Goal: Task Accomplishment & Management: Manage account settings

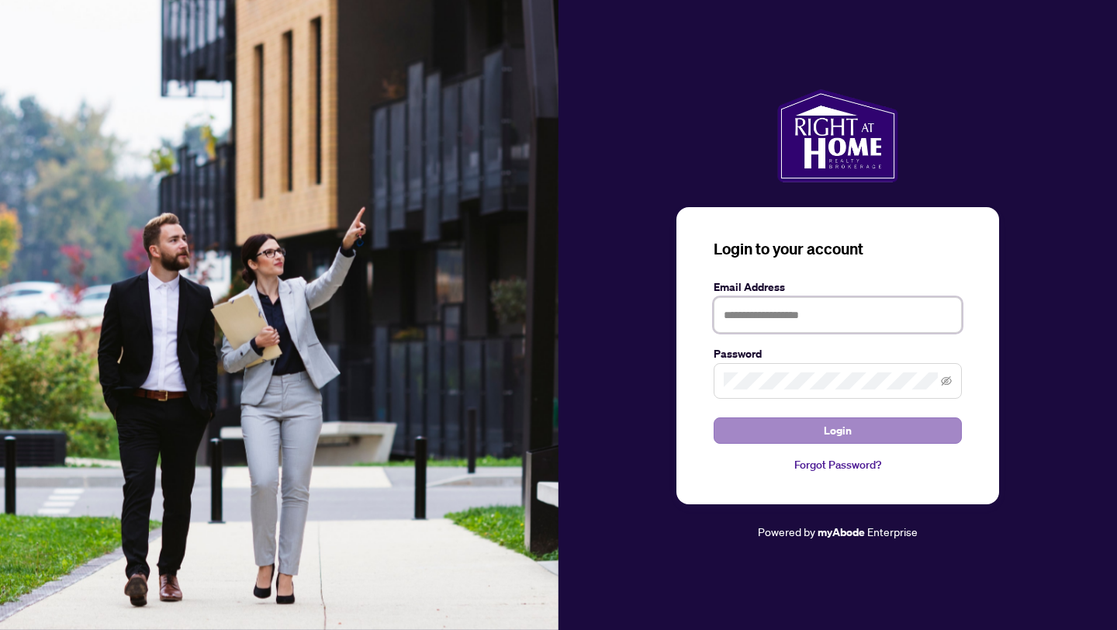
type input "**********"
click at [839, 431] on span "Login" at bounding box center [838, 430] width 28 height 25
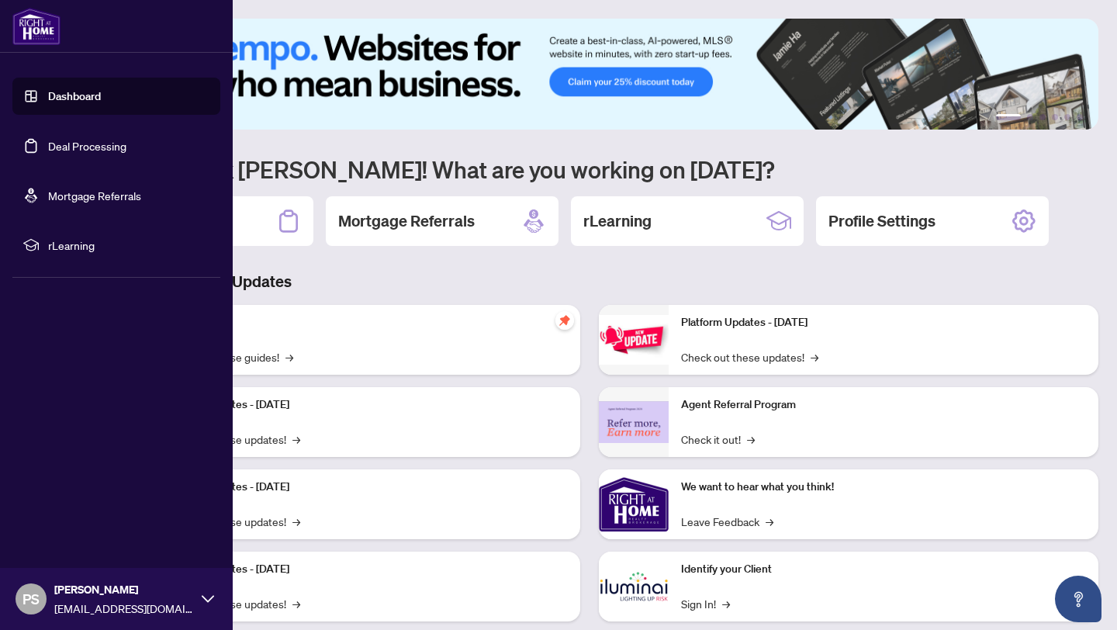
click at [77, 144] on link "Deal Processing" at bounding box center [87, 146] width 78 height 14
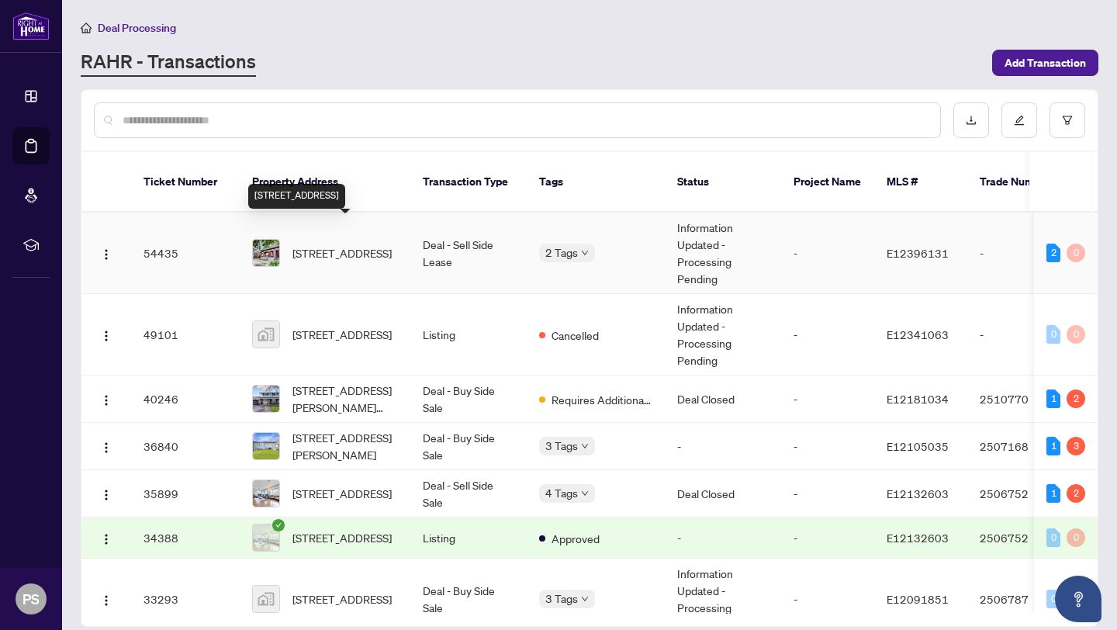
click at [335, 244] on span "[STREET_ADDRESS]" at bounding box center [342, 252] width 99 height 17
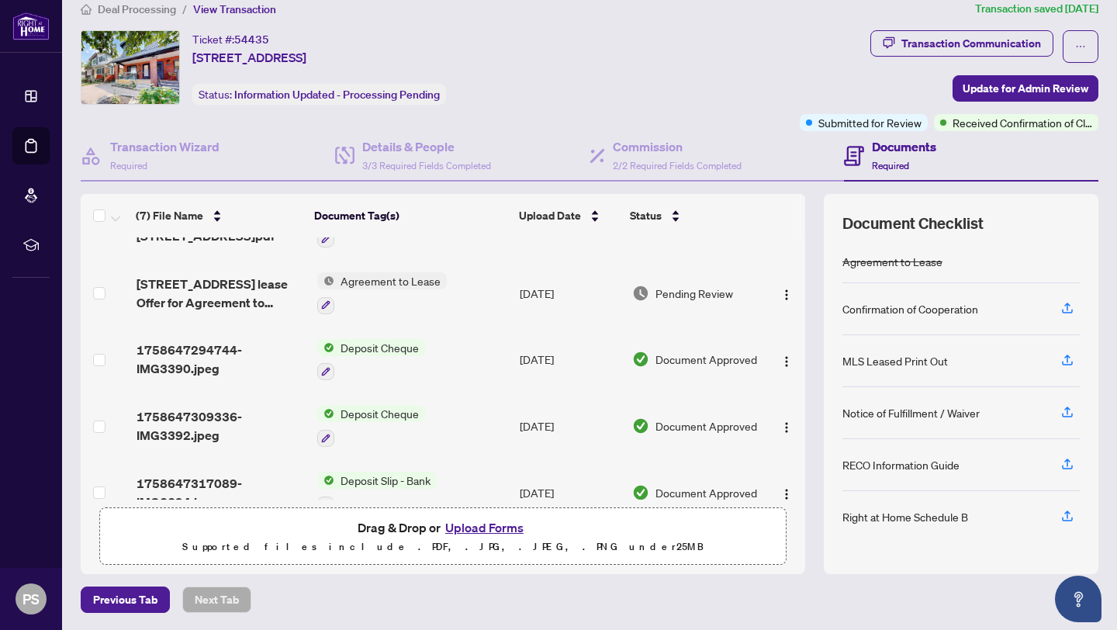
scroll to position [185, 0]
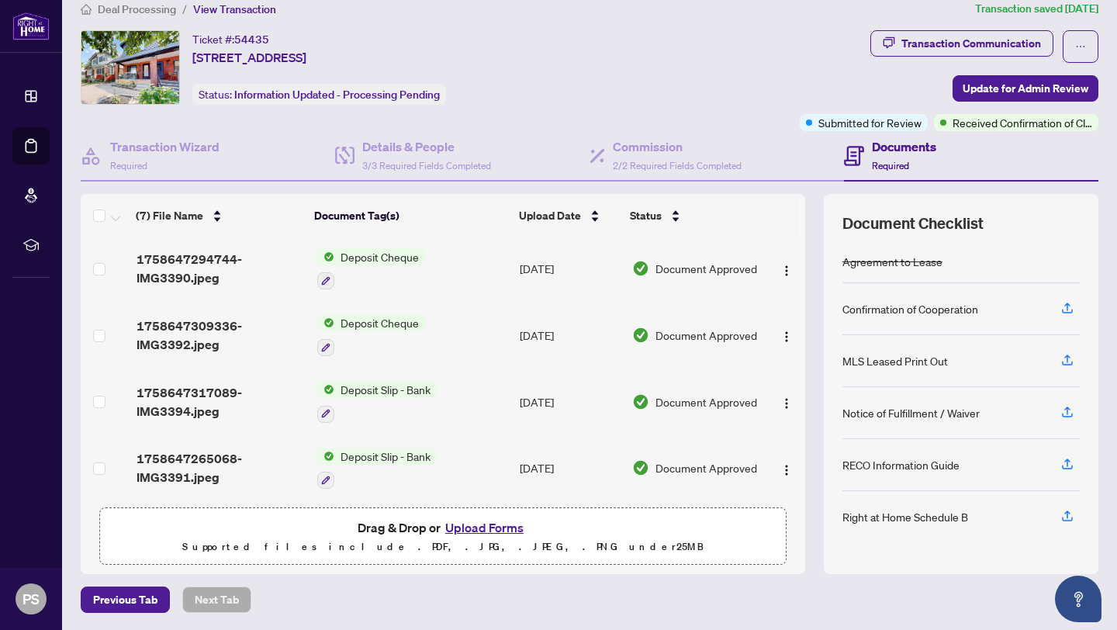
click at [486, 524] on button "Upload Forms" at bounding box center [485, 528] width 88 height 20
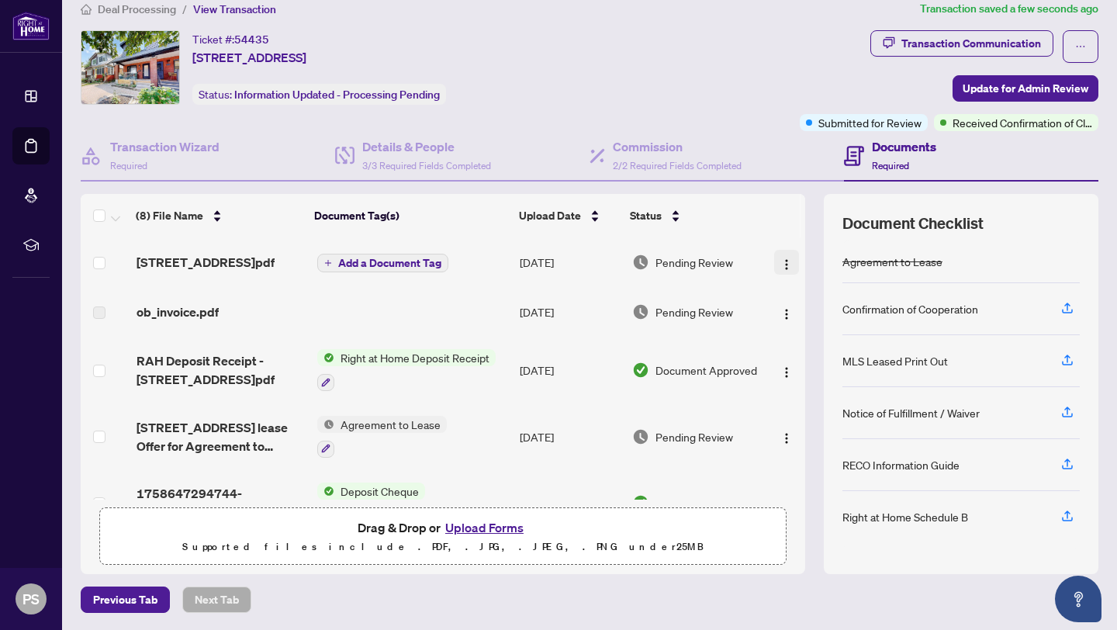
click at [784, 266] on img "button" at bounding box center [787, 264] width 12 height 12
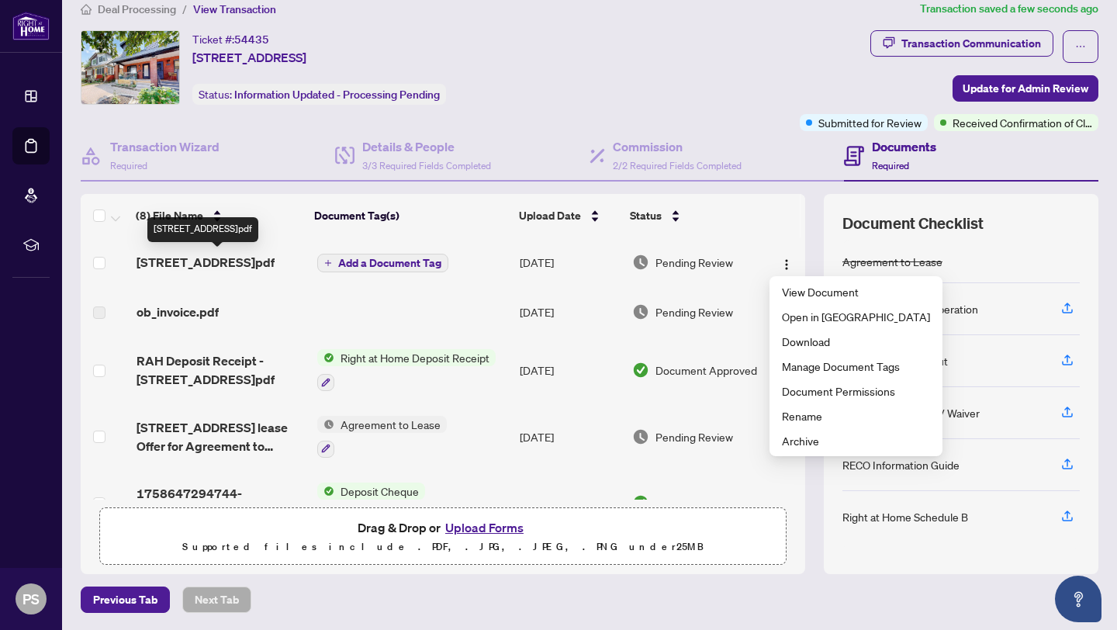
click at [234, 264] on span "[STREET_ADDRESS]pdf" at bounding box center [206, 262] width 138 height 19
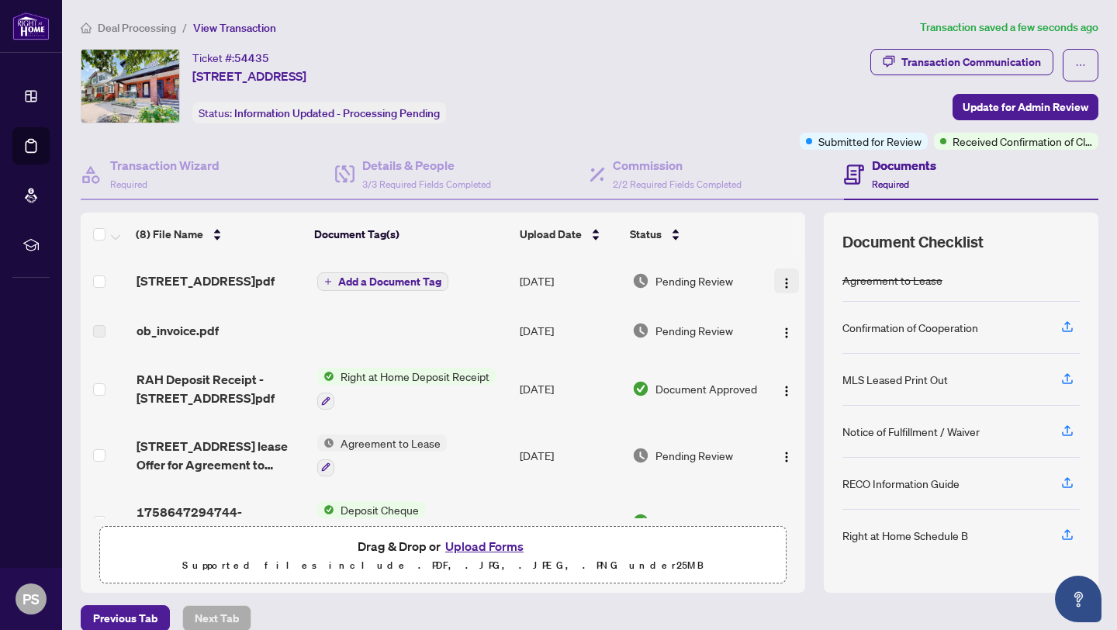
click at [781, 279] on img "button" at bounding box center [787, 283] width 12 height 12
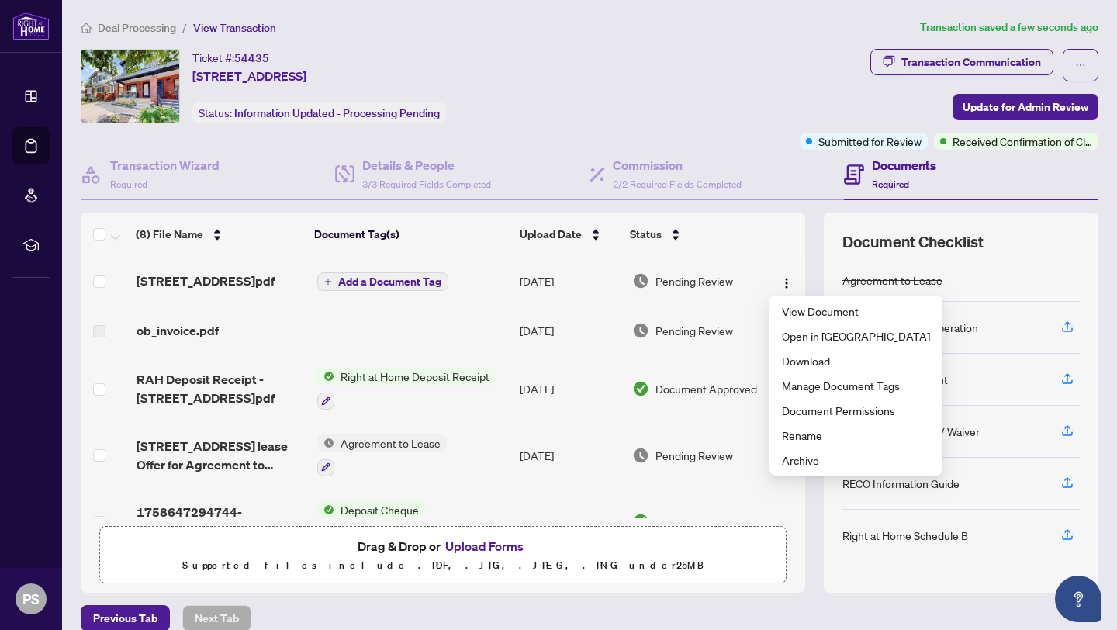
click at [714, 54] on div "Ticket #: 54435 [STREET_ADDRESS] Status: Information Updated - Processing Pendi…" at bounding box center [437, 86] width 713 height 74
